Goal: Find specific page/section: Find specific page/section

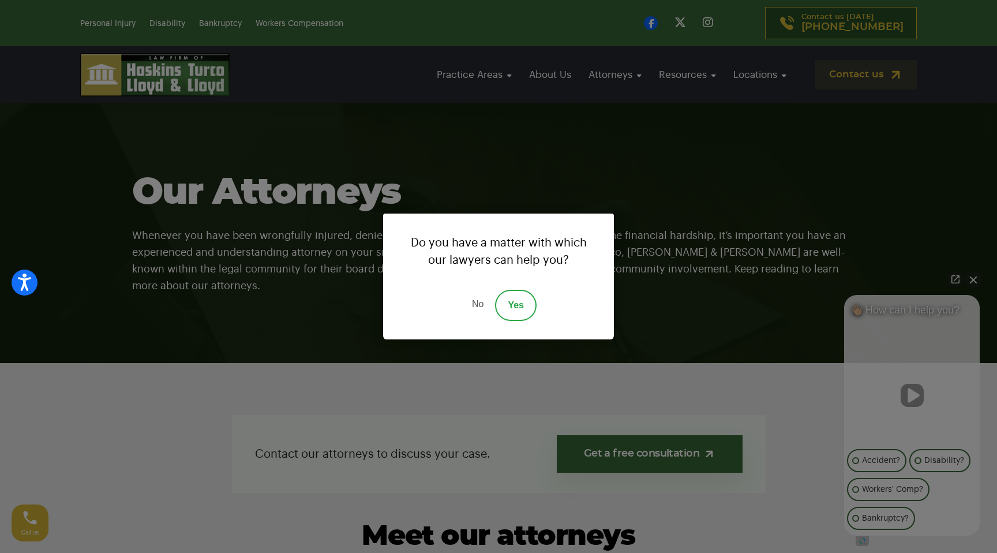
click at [148, 68] on div "Do you have a matter with which our lawyers can help you? No Yes" at bounding box center [498, 276] width 997 height 553
click at [482, 309] on link "No" at bounding box center [477, 305] width 35 height 31
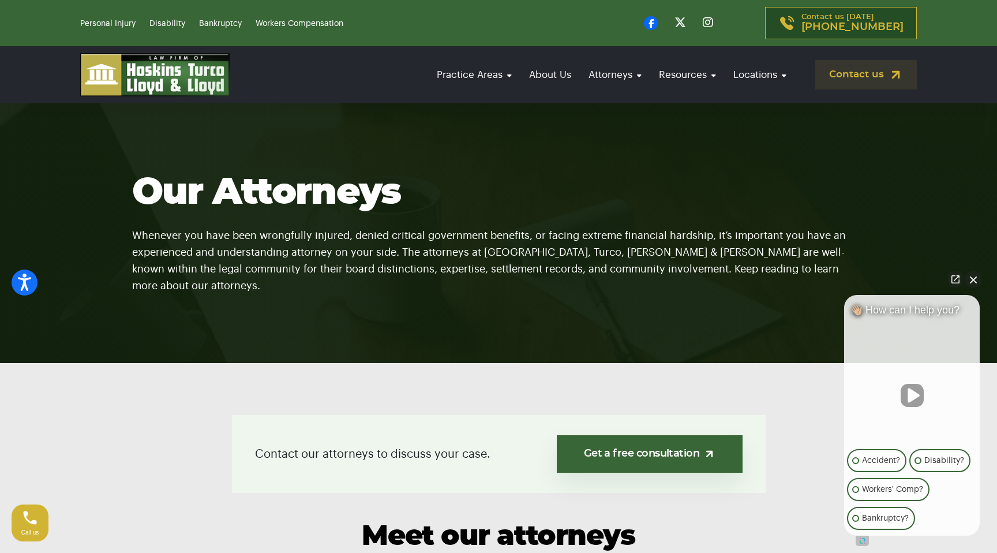
click at [177, 80] on img at bounding box center [155, 74] width 150 height 43
